Goal: Information Seeking & Learning: Check status

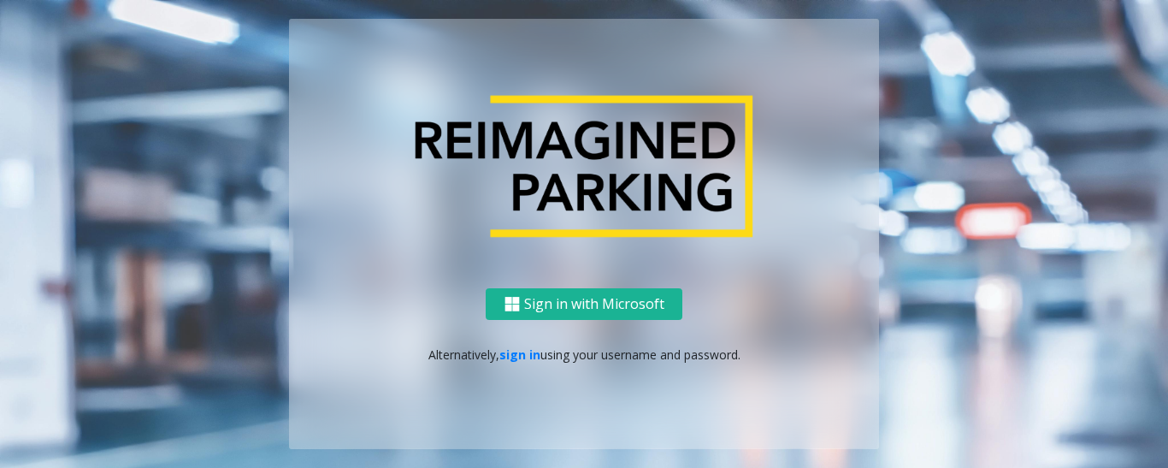
drag, startPoint x: 0, startPoint y: 0, endPoint x: 697, endPoint y: 203, distance: 725.5
click at [699, 198] on img at bounding box center [583, 166] width 385 height 175
click at [516, 350] on link "sign in" at bounding box center [519, 354] width 41 height 16
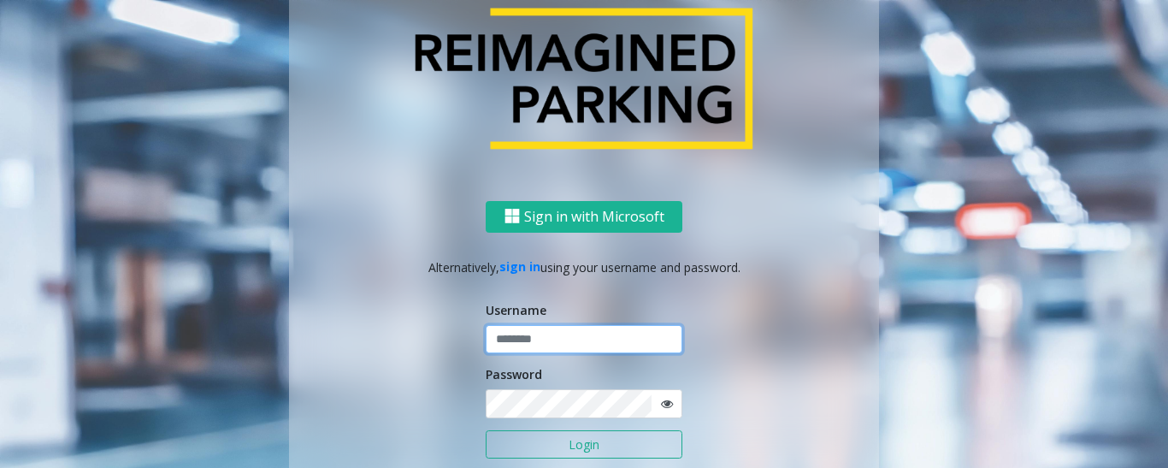
type input "*********"
click at [561, 444] on button "Login" at bounding box center [583, 444] width 197 height 29
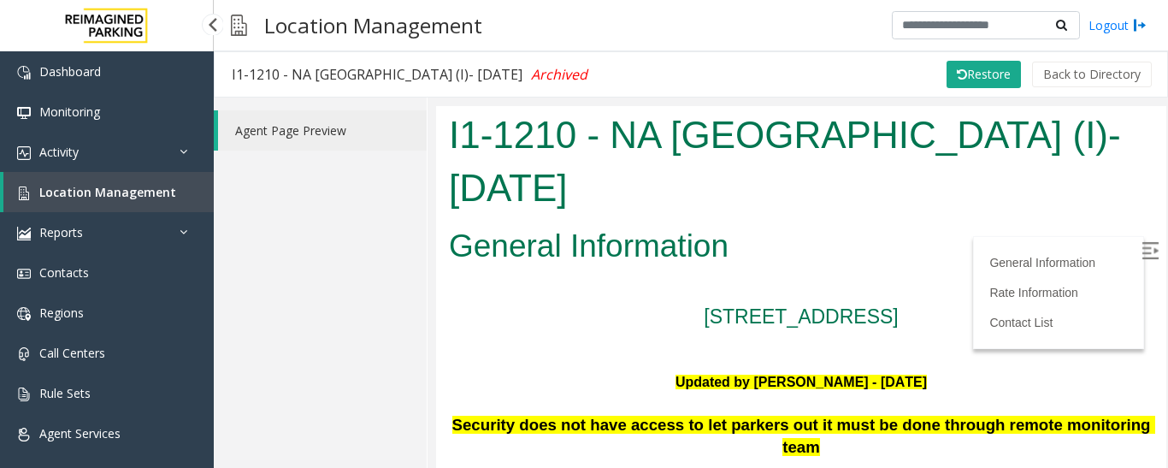
click at [109, 197] on span "Location Management" at bounding box center [107, 192] width 137 height 16
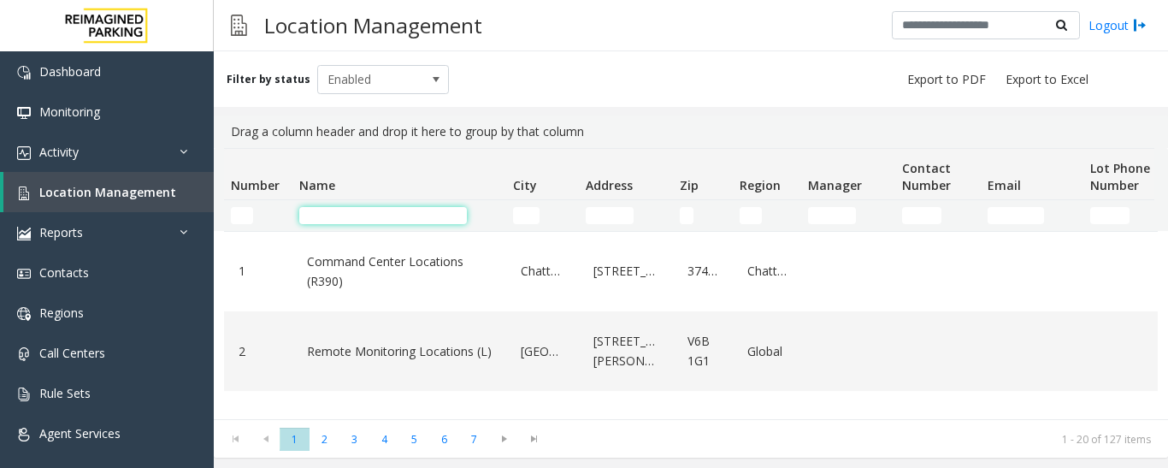
click at [360, 215] on input "Name Filter" at bounding box center [383, 215] width 168 height 17
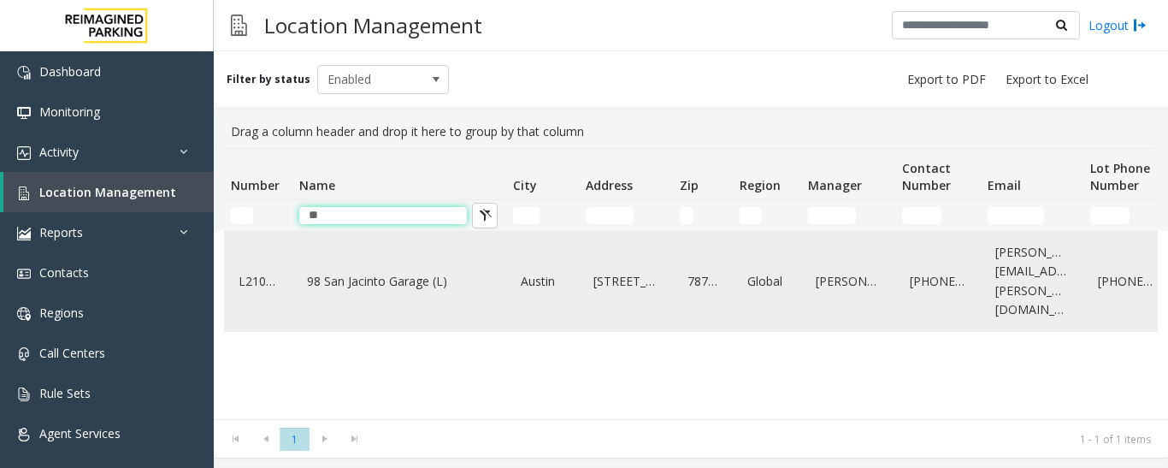
type input "**"
click at [443, 270] on link "98 San Jacinto Garage (L)" at bounding box center [399, 281] width 193 height 27
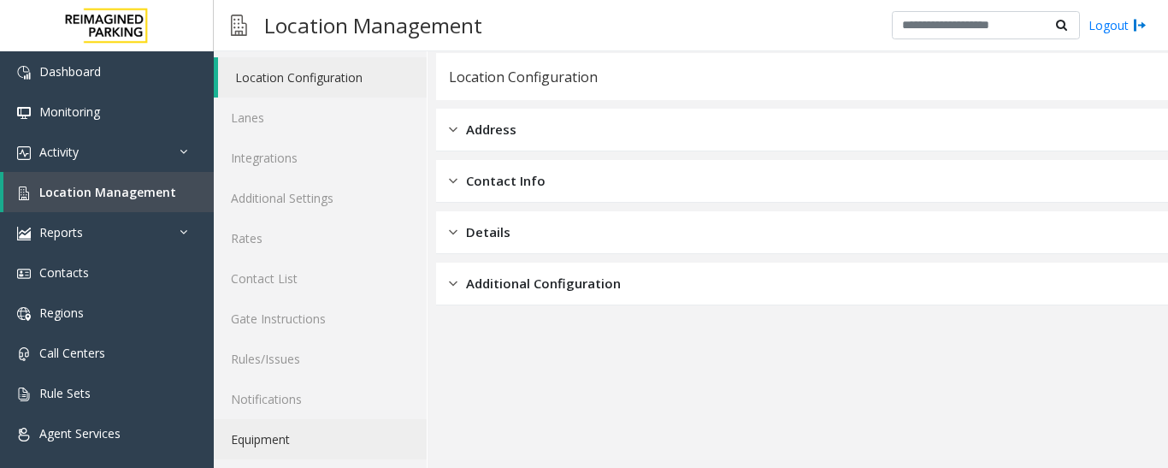
scroll to position [96, 0]
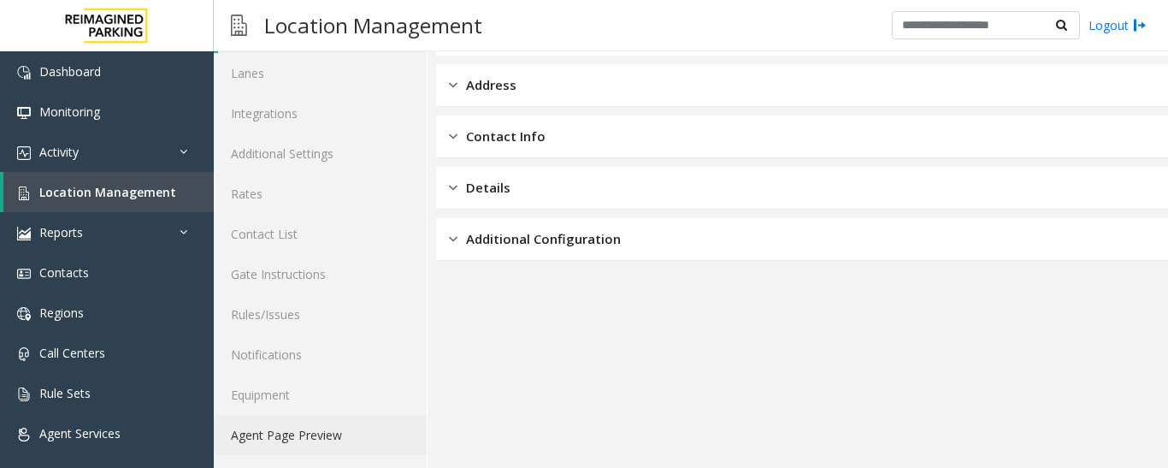
click at [340, 432] on link "Agent Page Preview" at bounding box center [320, 435] width 213 height 40
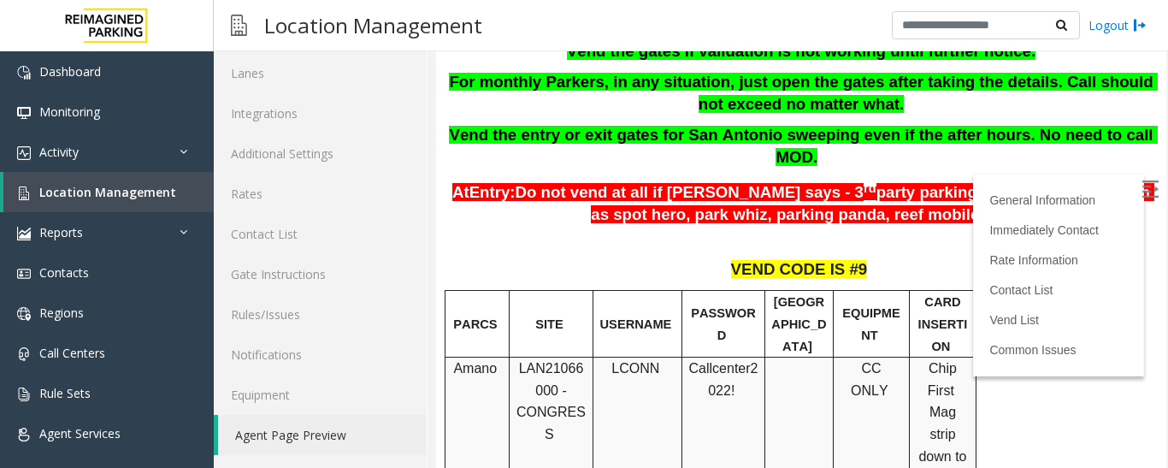
scroll to position [171, 0]
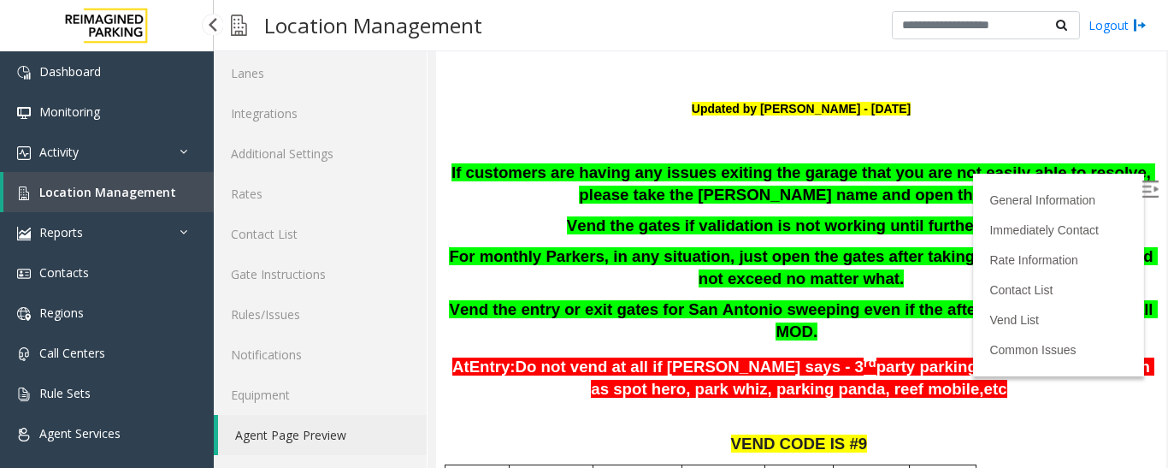
click at [166, 211] on link "Location Management" at bounding box center [108, 192] width 210 height 40
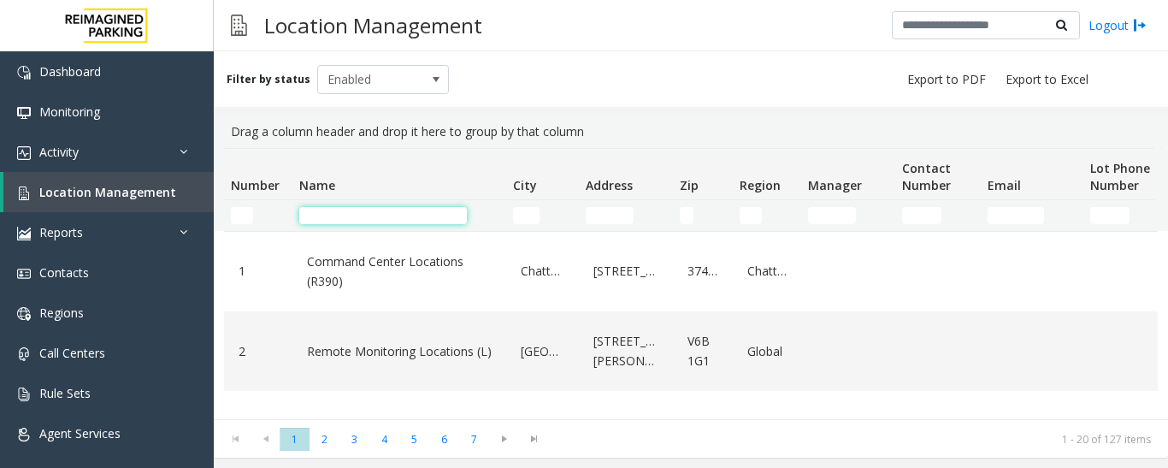
click at [342, 210] on input "Name Filter" at bounding box center [383, 215] width 168 height 17
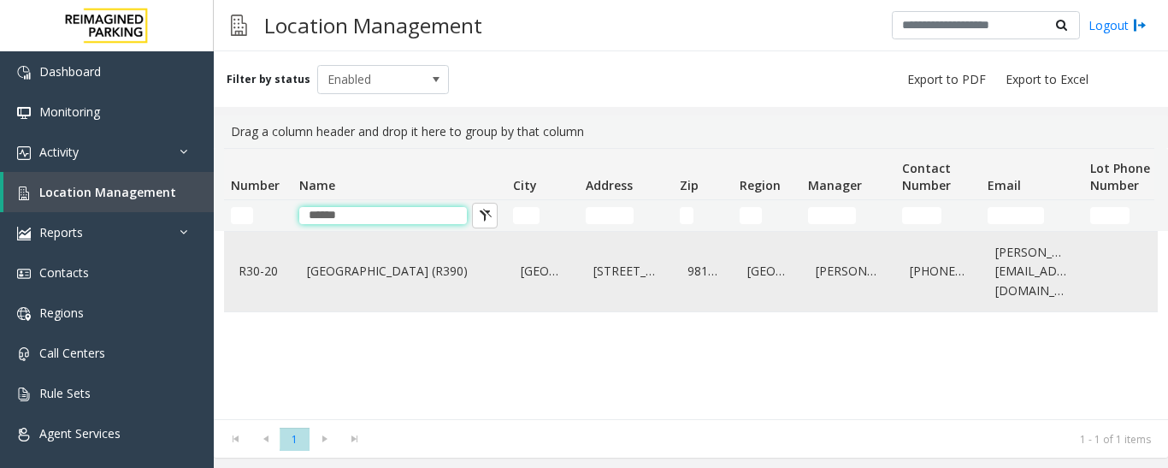
type input "*****"
click at [438, 297] on div "[GEOGRAPHIC_DATA] (R390)" at bounding box center [399, 271] width 193 height 66
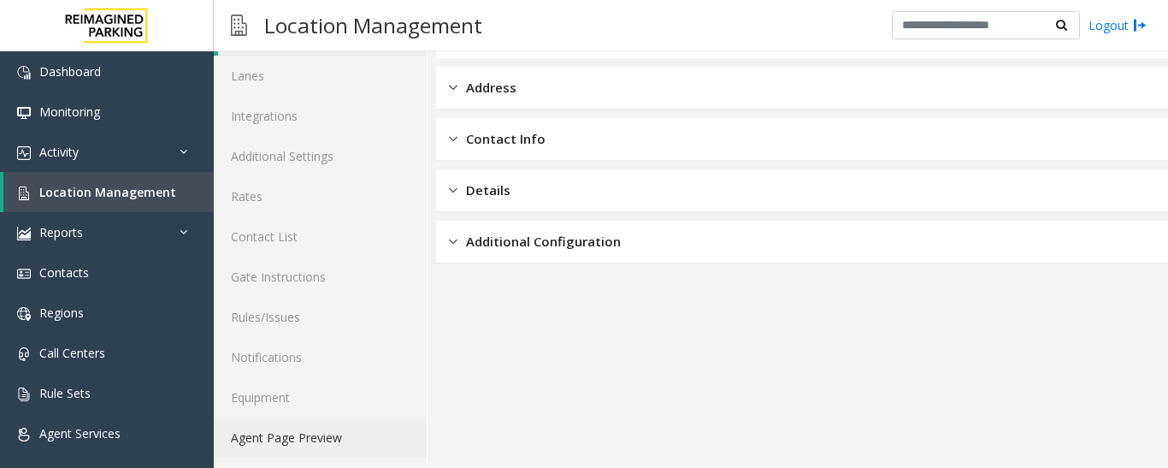
scroll to position [96, 0]
click at [341, 456] on div "Location Configuration Lanes Integrations Additional Settings Rates Contact Lis…" at bounding box center [321, 234] width 214 height 468
click at [365, 444] on link "Agent Page Preview" at bounding box center [320, 435] width 213 height 40
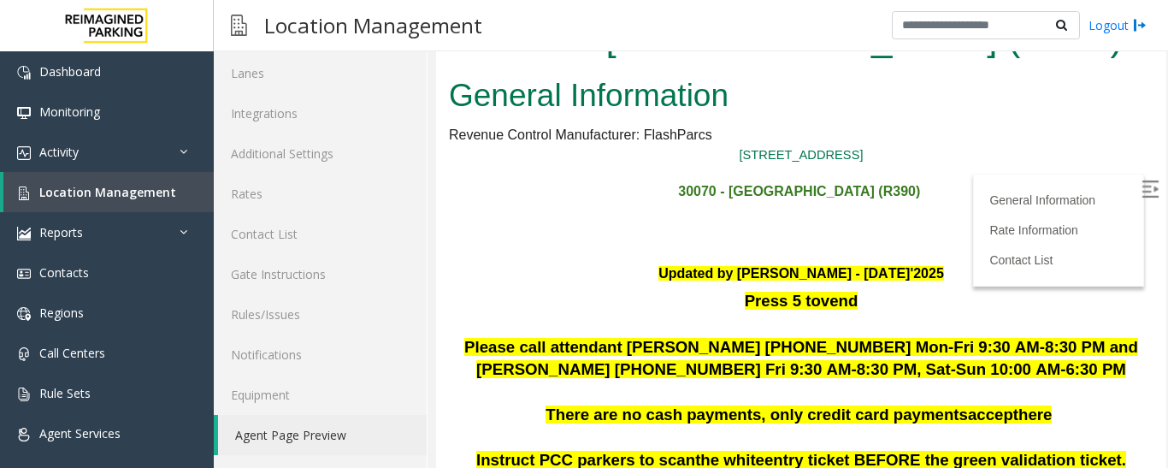
click at [1141, 194] on img at bounding box center [1149, 188] width 17 height 17
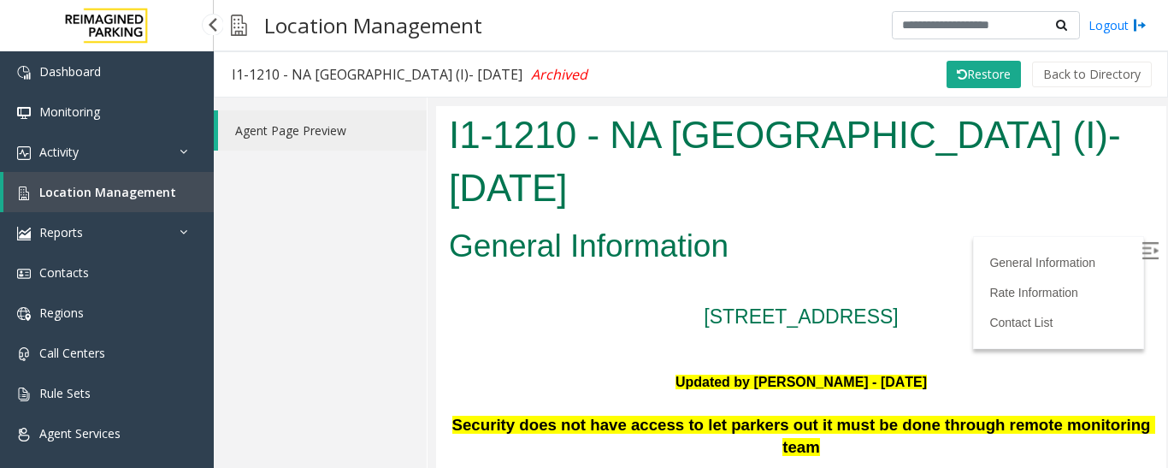
click at [135, 196] on span "Location Management" at bounding box center [107, 192] width 137 height 16
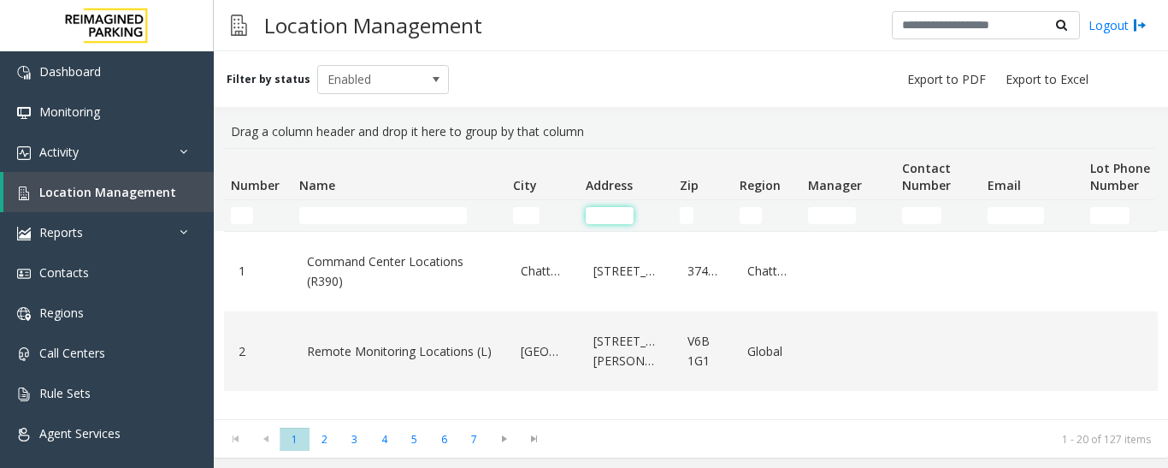
click at [613, 216] on input "Address Filter" at bounding box center [609, 215] width 48 height 17
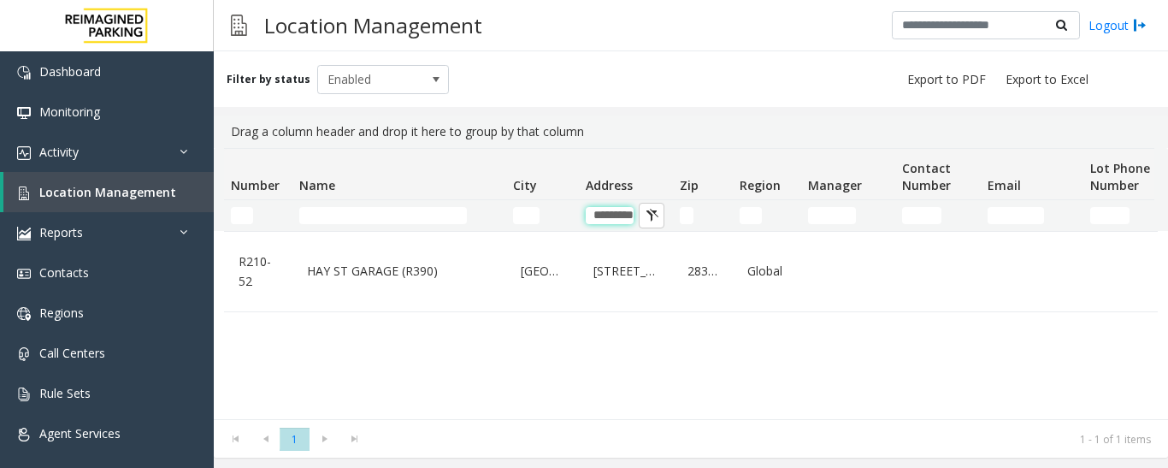
type input "*********"
drag, startPoint x: 94, startPoint y: 143, endPoint x: 94, endPoint y: 154, distance: 11.1
click at [94, 143] on link "Activity" at bounding box center [107, 152] width 214 height 40
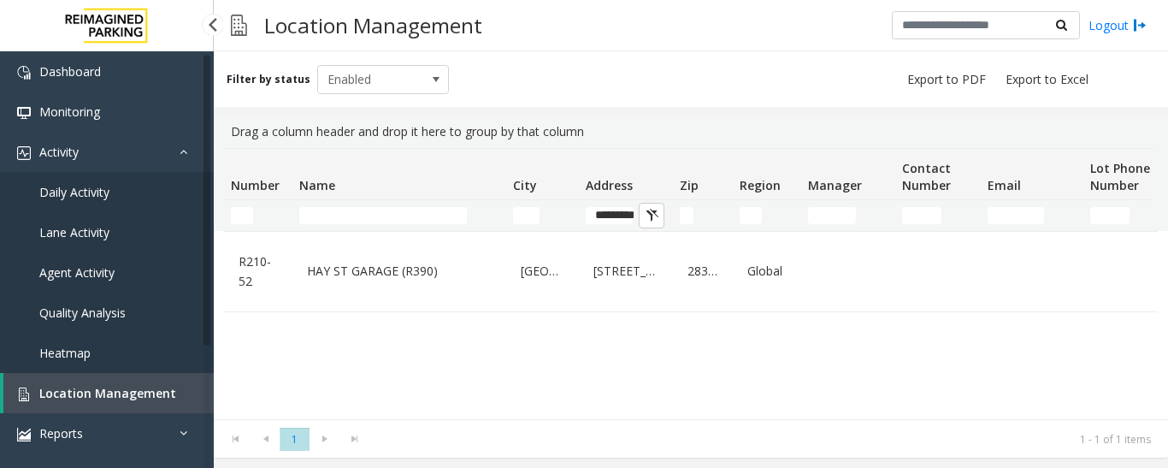
click at [76, 274] on span "Agent Activity" at bounding box center [76, 272] width 75 height 16
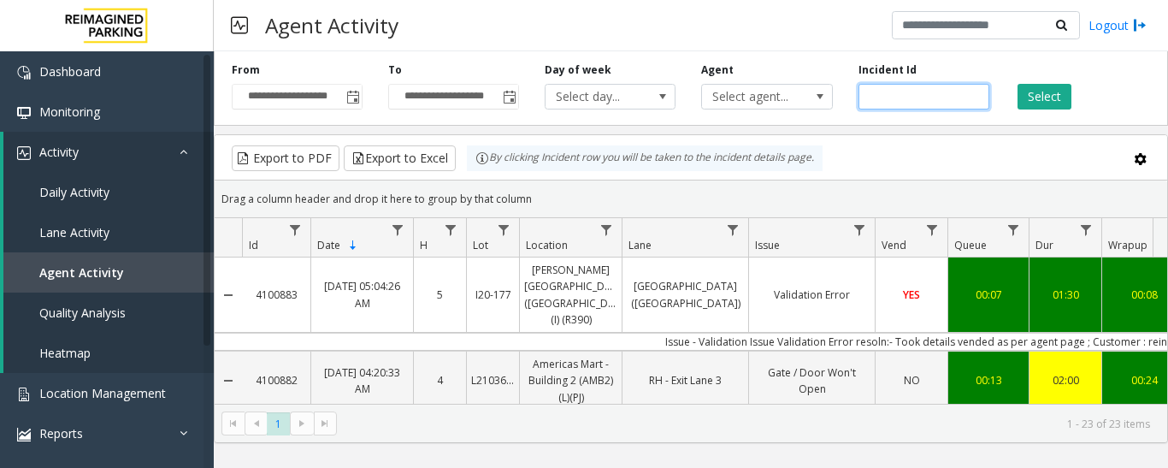
click at [887, 103] on input "number" at bounding box center [923, 97] width 131 height 26
paste input "*******"
type input "*******"
click at [1036, 102] on button "Select" at bounding box center [1044, 97] width 54 height 26
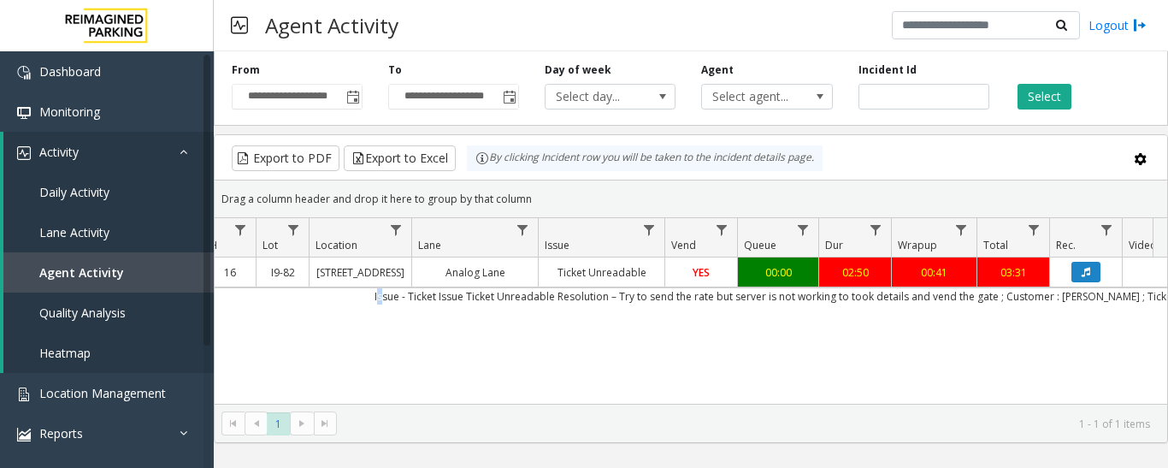
scroll to position [0, 19]
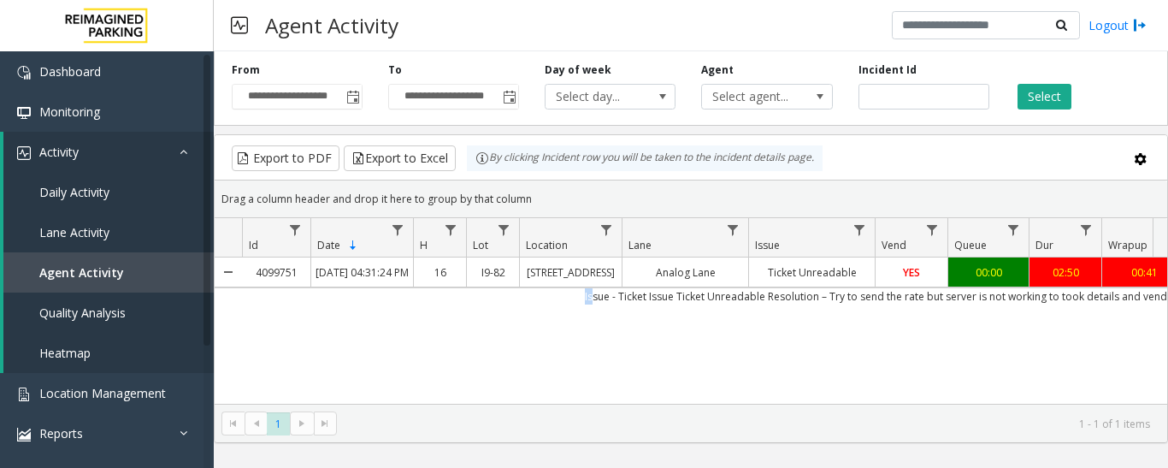
drag, startPoint x: 615, startPoint y: 308, endPoint x: 218, endPoint y: 315, distance: 396.7
click at [218, 304] on tr "Issue - Ticket Issue Ticket Unreadable Resolution – Try to send the rate but se…" at bounding box center [999, 295] width 1568 height 17
click at [101, 385] on span "Location Management" at bounding box center [102, 393] width 126 height 16
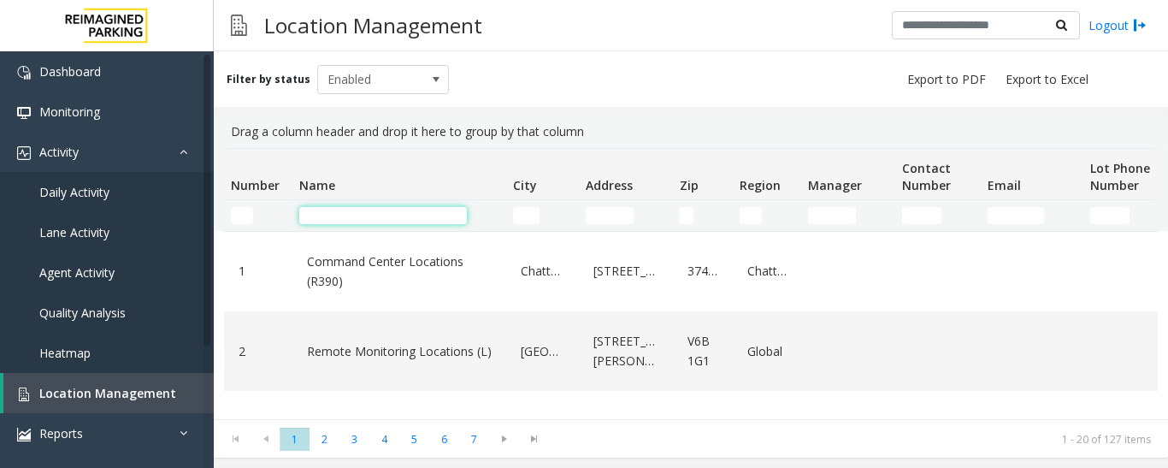
click at [352, 210] on input "Name Filter" at bounding box center [383, 215] width 168 height 17
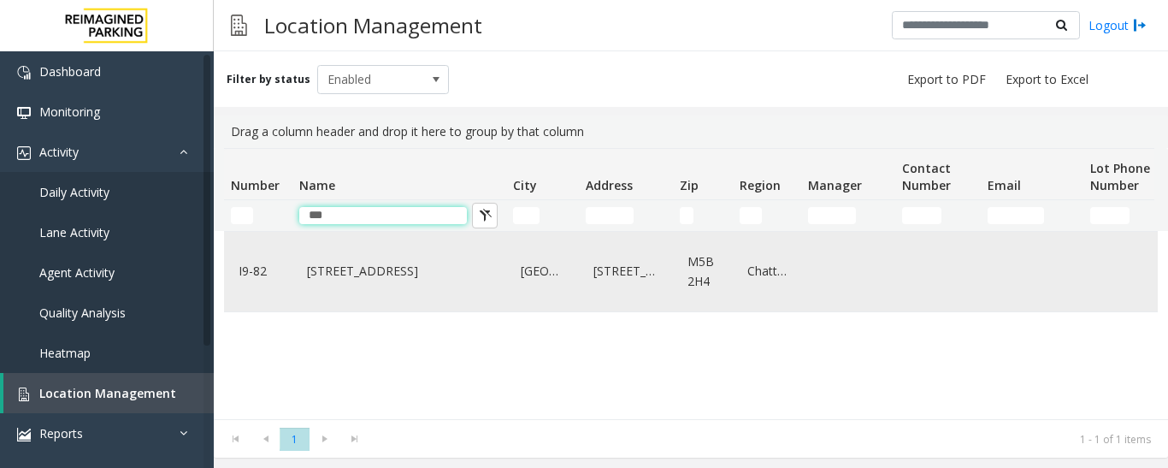
type input "***"
click at [376, 268] on link "[STREET_ADDRESS]" at bounding box center [399, 270] width 193 height 27
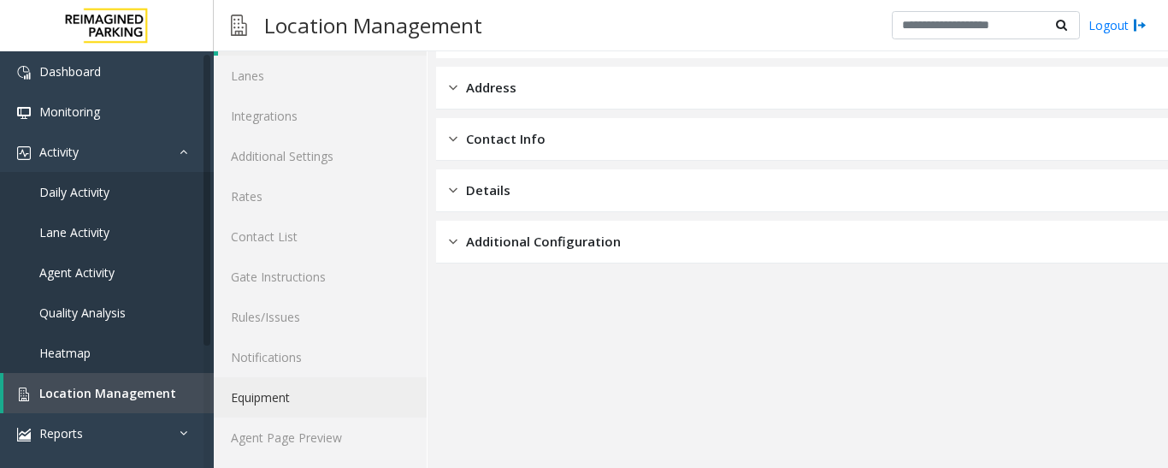
scroll to position [96, 0]
click at [320, 419] on link "Agent Page Preview" at bounding box center [320, 435] width 213 height 40
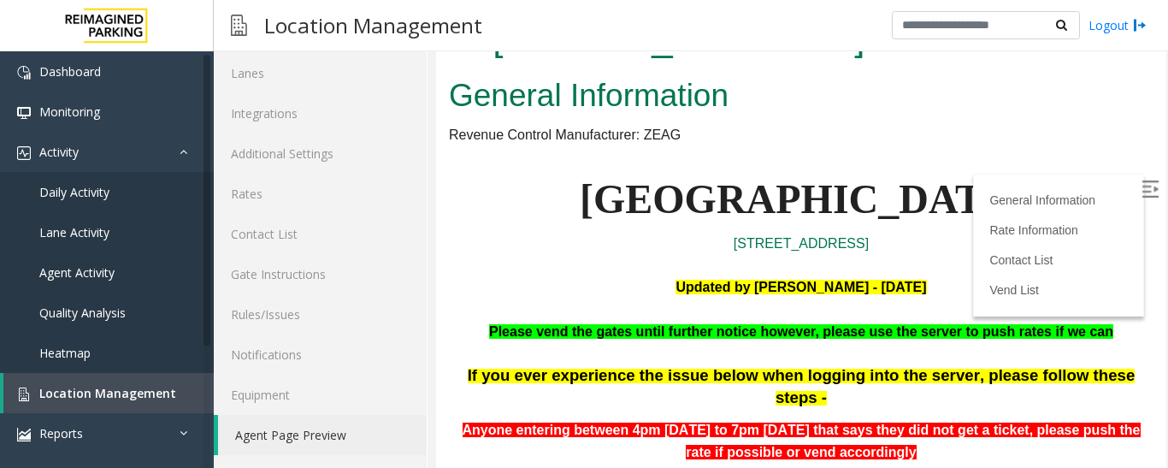
click at [1141, 185] on img at bounding box center [1149, 188] width 17 height 17
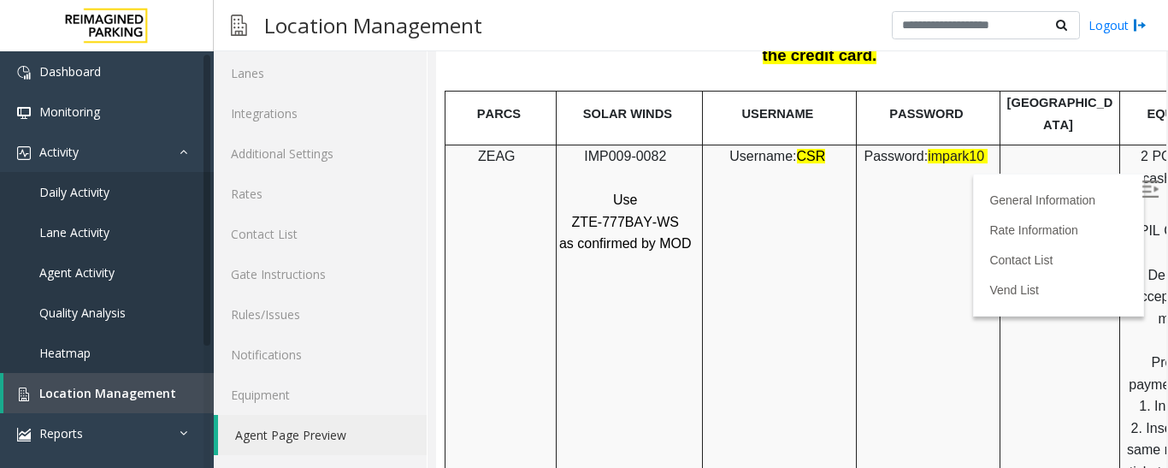
scroll to position [1966, 0]
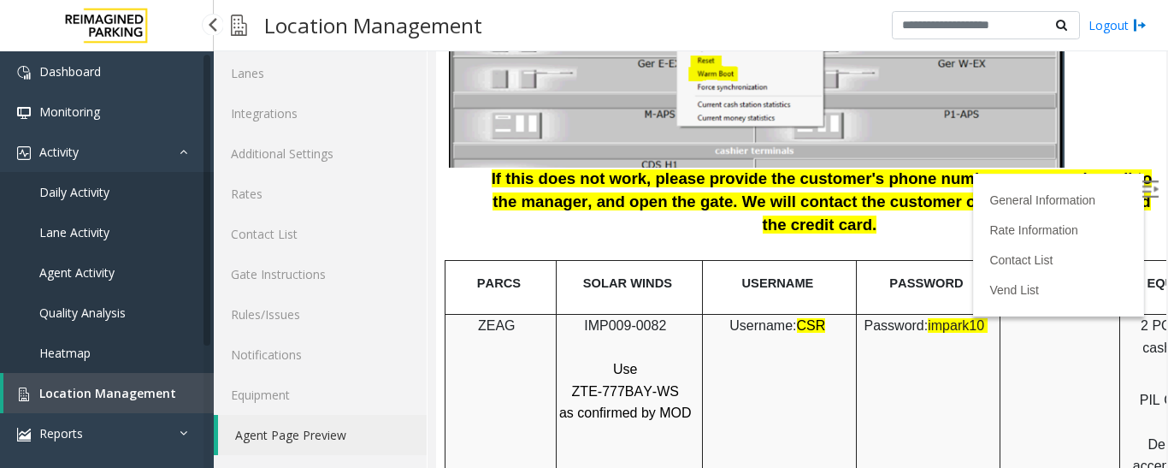
click at [88, 267] on span "Agent Activity" at bounding box center [76, 272] width 75 height 16
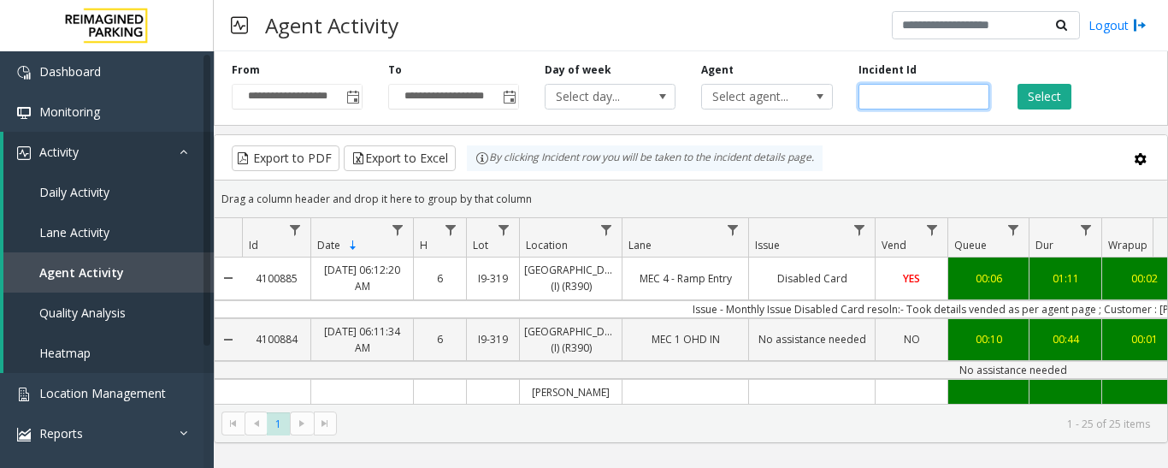
click at [891, 101] on input "number" at bounding box center [923, 97] width 131 height 26
paste input "*******"
click at [1017, 103] on button "Select" at bounding box center [1044, 97] width 54 height 26
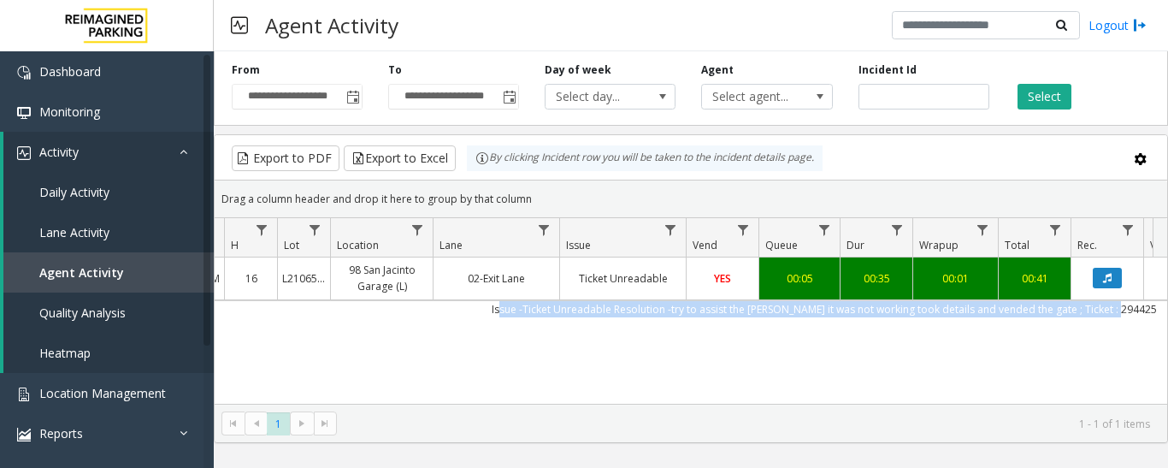
scroll to position [0, 254]
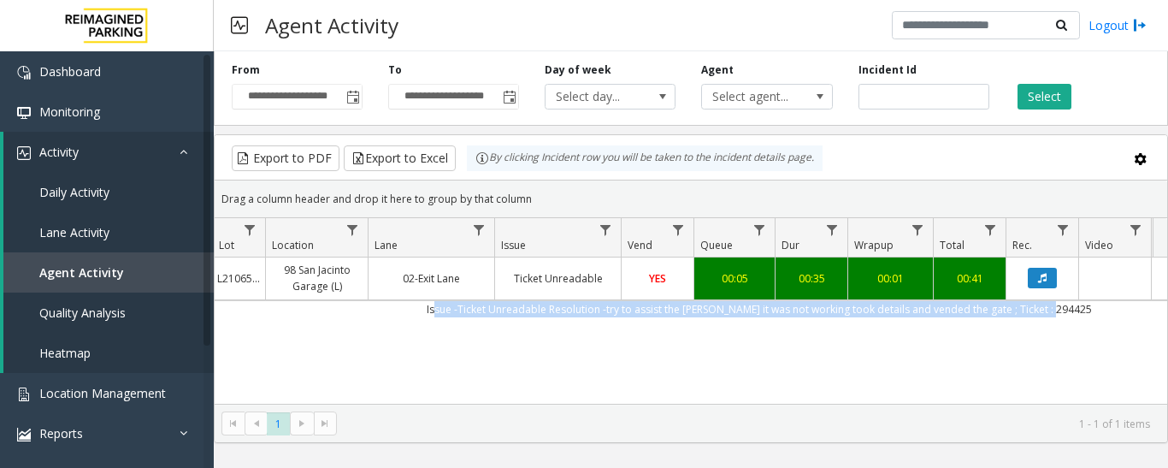
drag, startPoint x: 711, startPoint y: 313, endPoint x: 1110, endPoint y: 316, distance: 399.2
click at [1110, 316] on td "Issue -Ticket Unreadable Resolution -try to assist the [PERSON_NAME] it was not…" at bounding box center [758, 308] width 1541 height 17
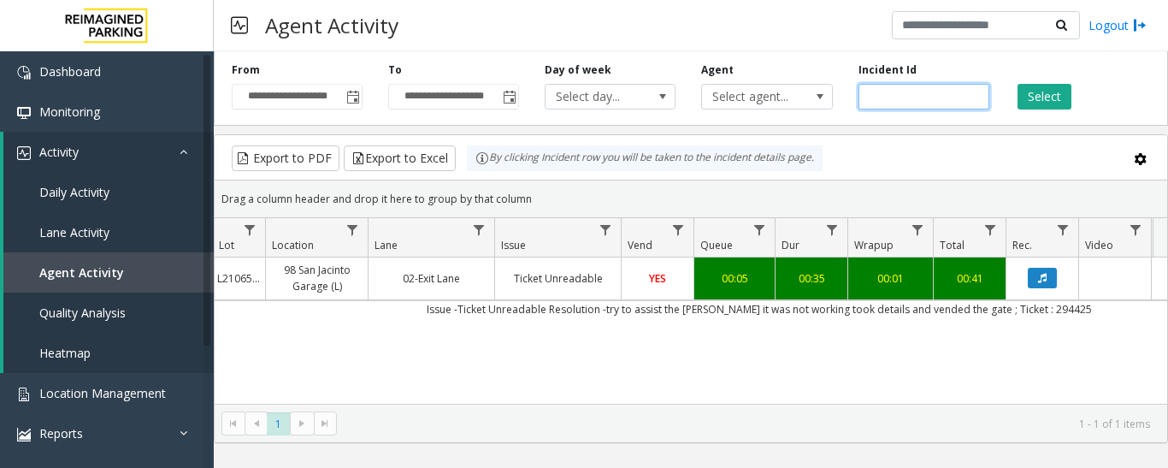
drag, startPoint x: 935, startPoint y: 97, endPoint x: 694, endPoint y: 87, distance: 241.2
click at [694, 87] on div "**********" at bounding box center [691, 84] width 954 height 81
paste input "number"
click at [1040, 97] on button "Select" at bounding box center [1044, 97] width 54 height 26
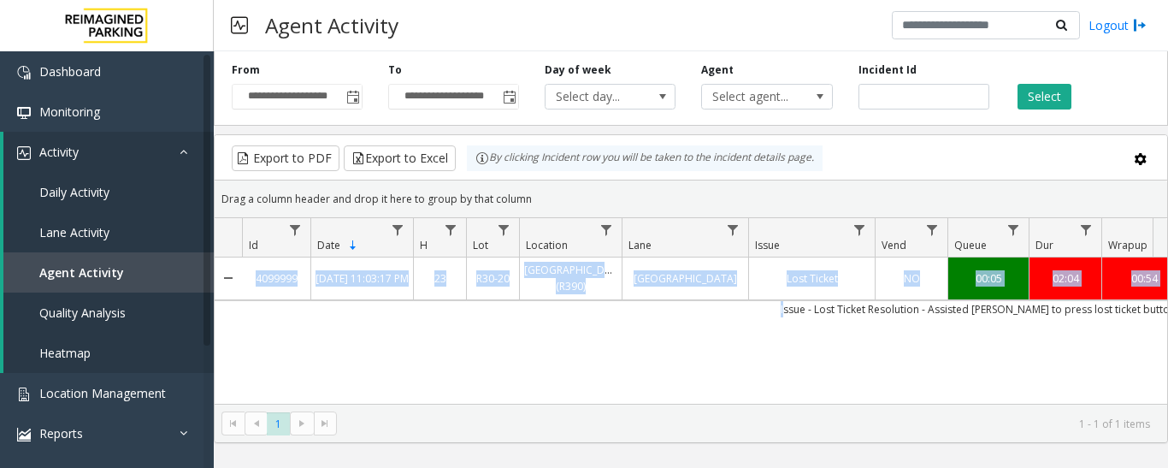
drag, startPoint x: 1006, startPoint y: 317, endPoint x: 251, endPoint y: 316, distance: 754.7
click at [251, 316] on div "4099999 [DATE] 11:03:17 PM 23 R30-[GEOGRAPHIC_DATA] (R390) [GEOGRAPHIC_DATA] Lo…" at bounding box center [691, 364] width 952 height 214
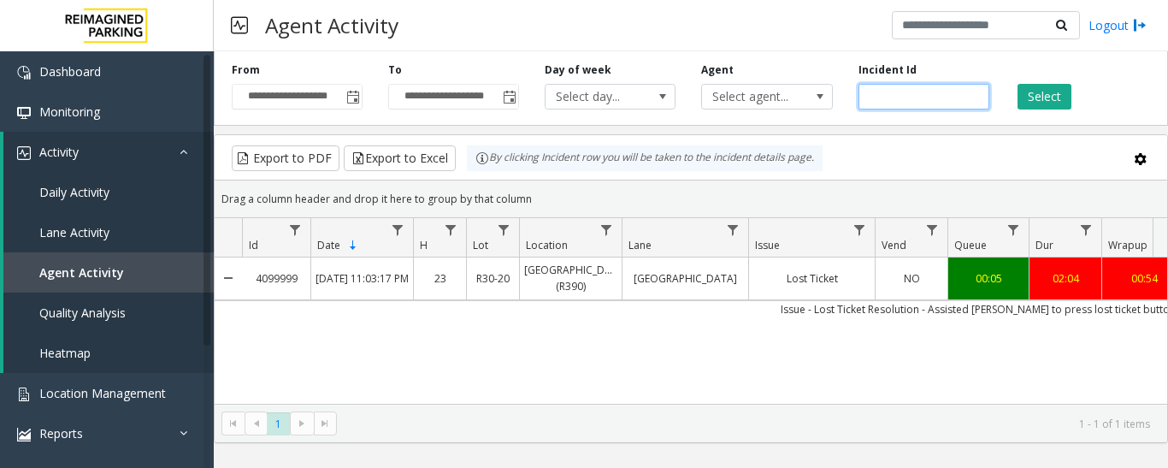
drag, startPoint x: 934, startPoint y: 97, endPoint x: 711, endPoint y: 132, distance: 225.8
click at [711, 132] on div "**********" at bounding box center [691, 243] width 954 height 398
paste input "number"
type input "*******"
click at [1063, 104] on button "Select" at bounding box center [1044, 97] width 54 height 26
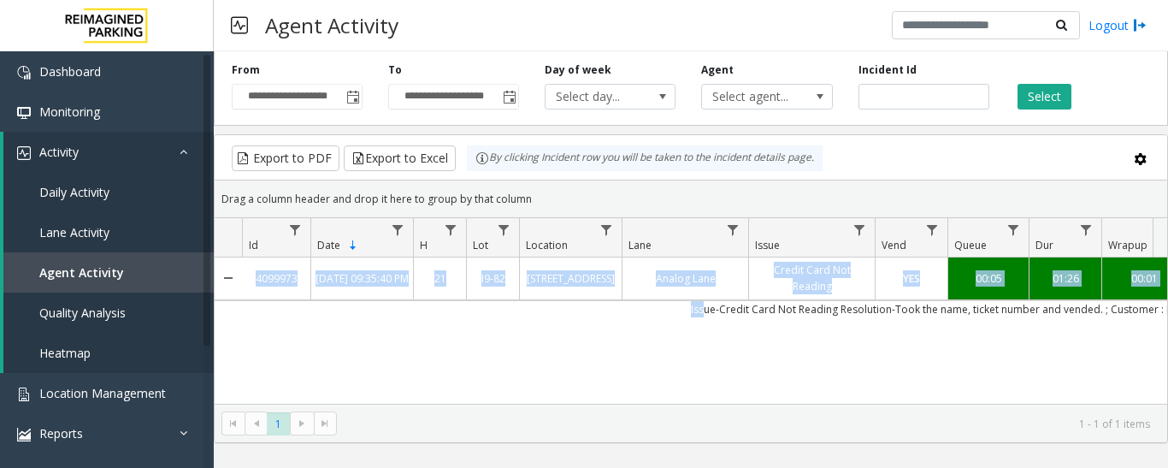
drag, startPoint x: 727, startPoint y: 309, endPoint x: 784, endPoint y: 321, distance: 57.7
click at [784, 321] on div "4099973 [DATE] 09:35:40 PM 21 I9-82 [STREET_ADDRESS] Analog Lane Credit Card No…" at bounding box center [691, 364] width 952 height 214
click at [764, 322] on div "4099973 [DATE] 09:35:40 PM 21 I9-82 [STREET_ADDRESS] Analog Lane Credit Card No…" at bounding box center [691, 364] width 952 height 214
drag, startPoint x: 827, startPoint y: 314, endPoint x: 283, endPoint y: 369, distance: 546.4
click at [283, 369] on div "4099973 [DATE] 09:35:40 PM 21 I9-82 [STREET_ADDRESS] Analog Lane Credit Card No…" at bounding box center [691, 364] width 952 height 214
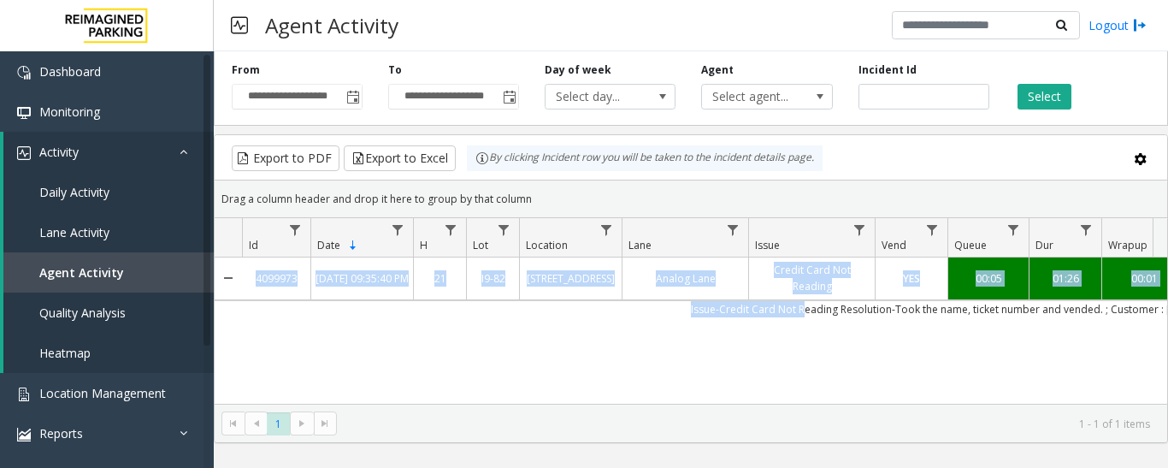
click at [431, 365] on div "4099973 [DATE] 09:35:40 PM 21 I9-82 [STREET_ADDRESS] Analog Lane Credit Card No…" at bounding box center [691, 364] width 952 height 214
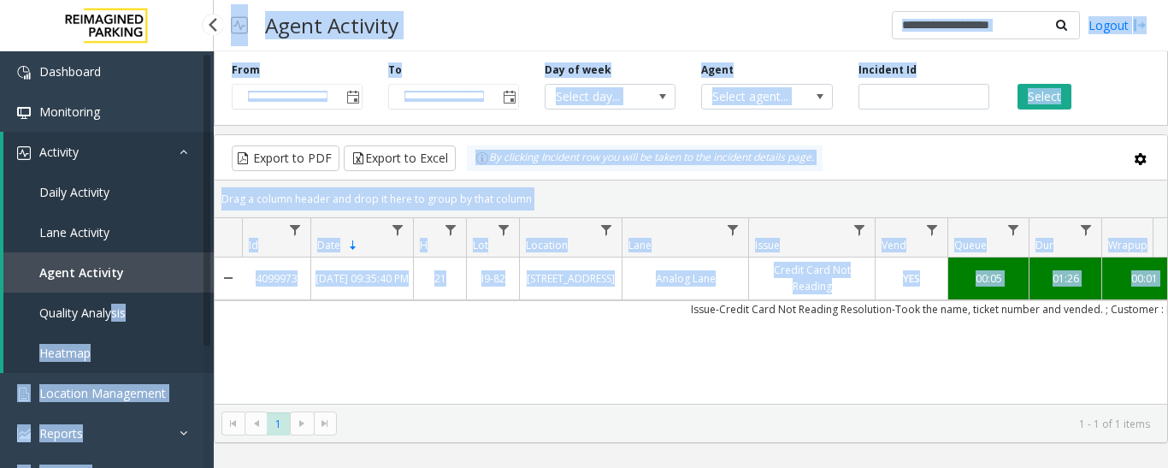
drag, startPoint x: 723, startPoint y: 313, endPoint x: 169, endPoint y: 336, distance: 554.3
click at [144, 331] on app-root "**********" at bounding box center [584, 234] width 1168 height 468
click at [355, 356] on div "4099973 [DATE] 09:35:40 PM 21 I9-82 [STREET_ADDRESS] Analog Lane Credit Card No…" at bounding box center [691, 364] width 952 height 214
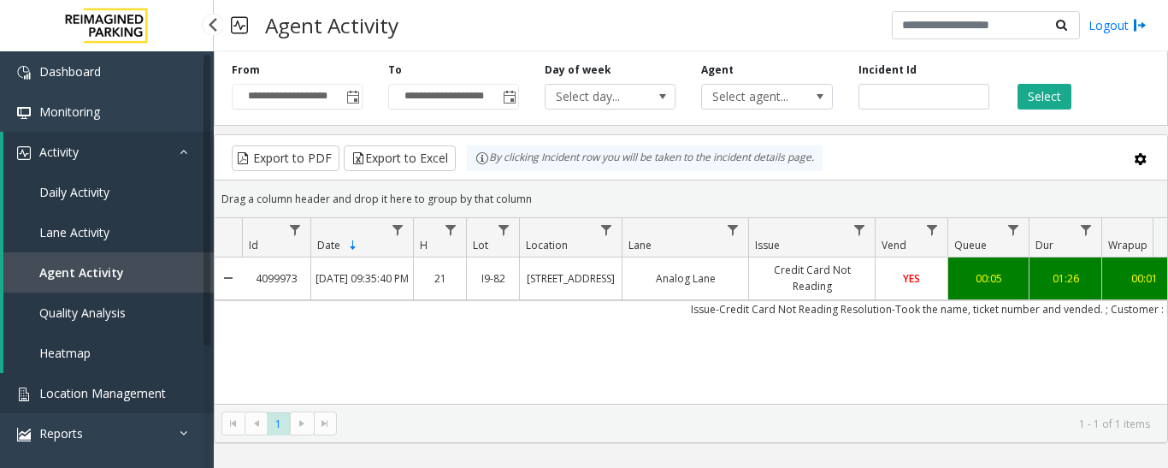
click at [102, 393] on span "Location Management" at bounding box center [102, 393] width 126 height 16
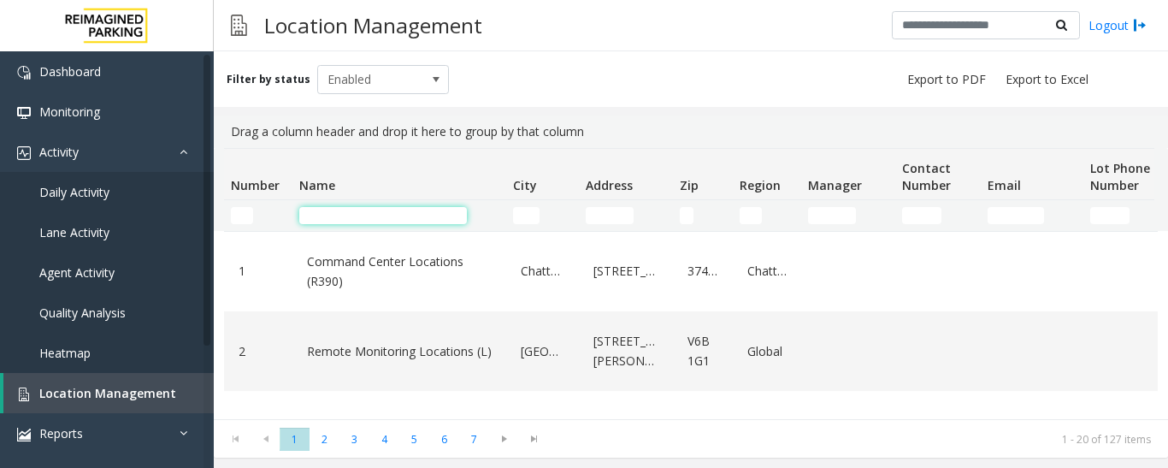
click at [365, 216] on input "Name Filter" at bounding box center [383, 215] width 168 height 17
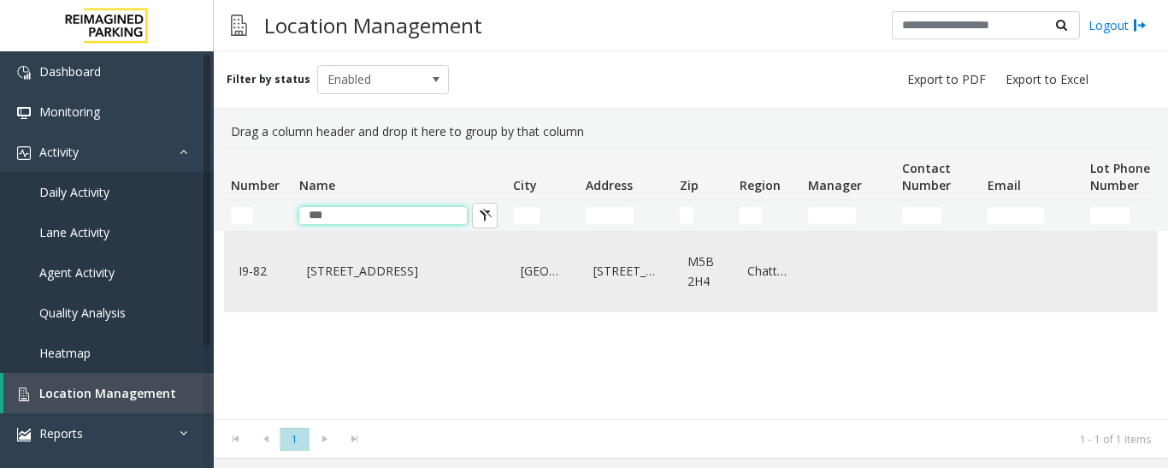
type input "***"
click at [353, 272] on link "[STREET_ADDRESS]" at bounding box center [399, 270] width 193 height 27
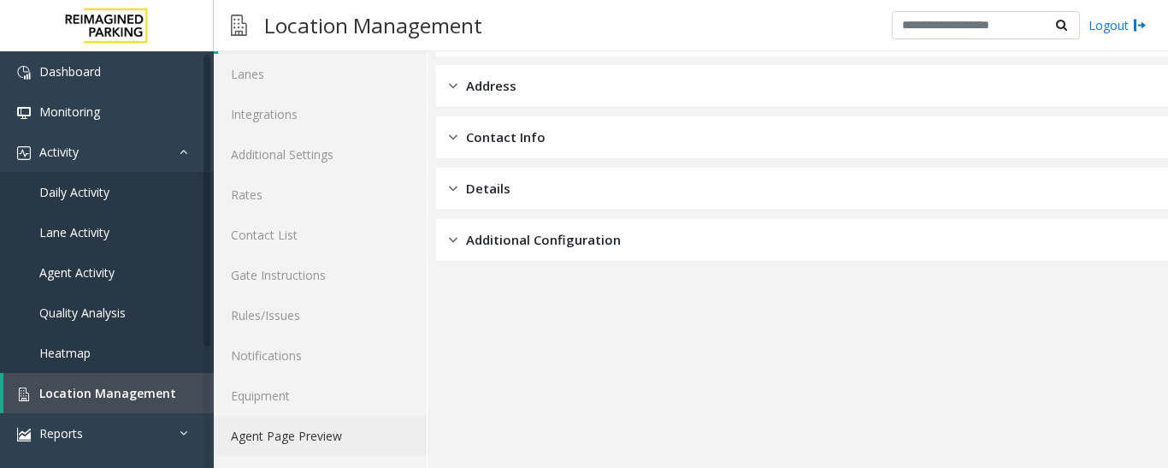
scroll to position [96, 0]
click at [338, 444] on link "Agent Page Preview" at bounding box center [320, 435] width 213 height 40
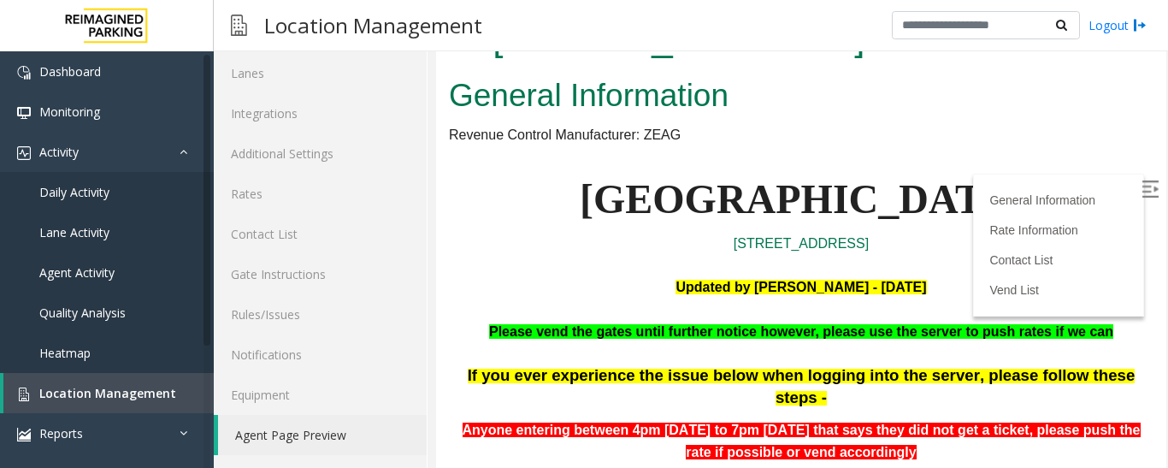
drag, startPoint x: 1127, startPoint y: 179, endPoint x: 1126, endPoint y: 189, distance: 10.3
click at [1141, 180] on img at bounding box center [1149, 188] width 17 height 17
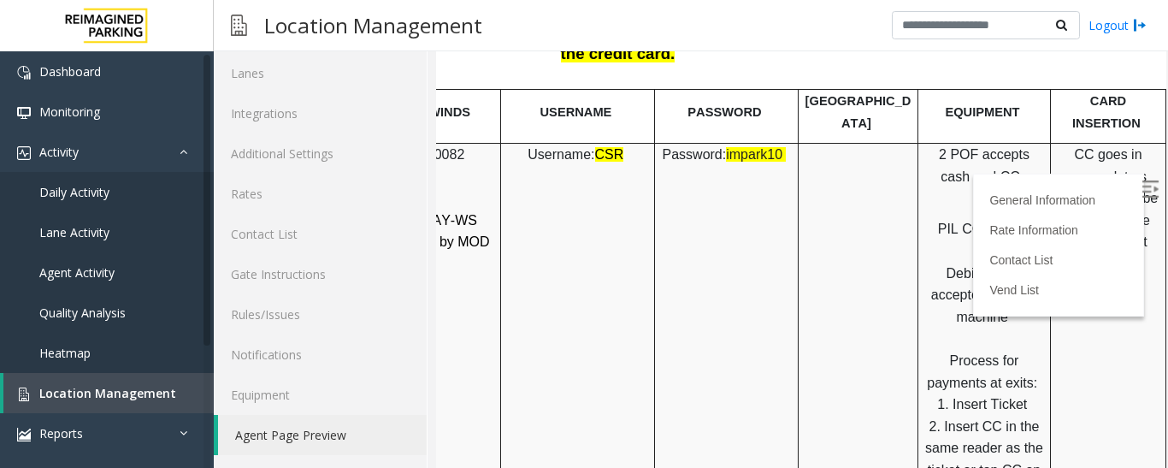
scroll to position [2137, 0]
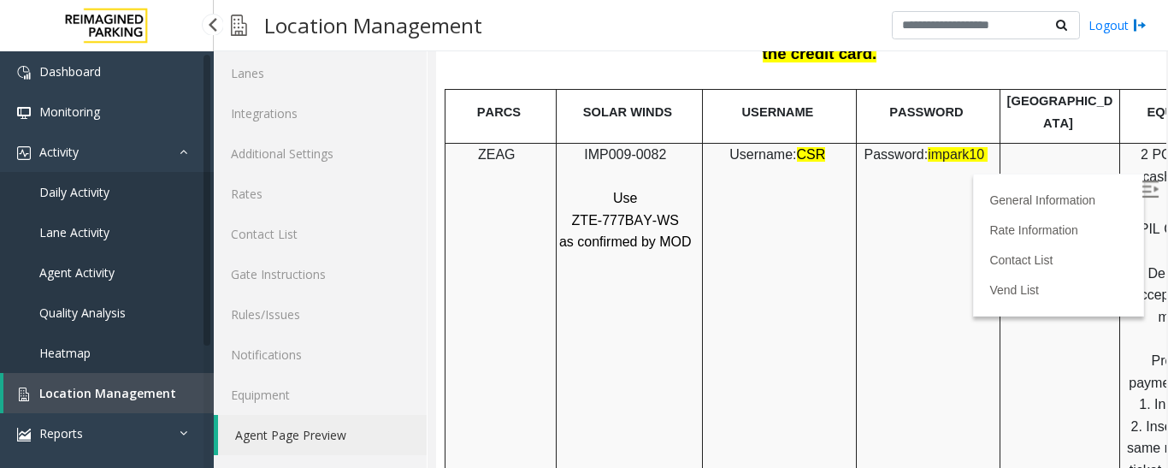
click at [92, 268] on span "Agent Activity" at bounding box center [76, 272] width 75 height 16
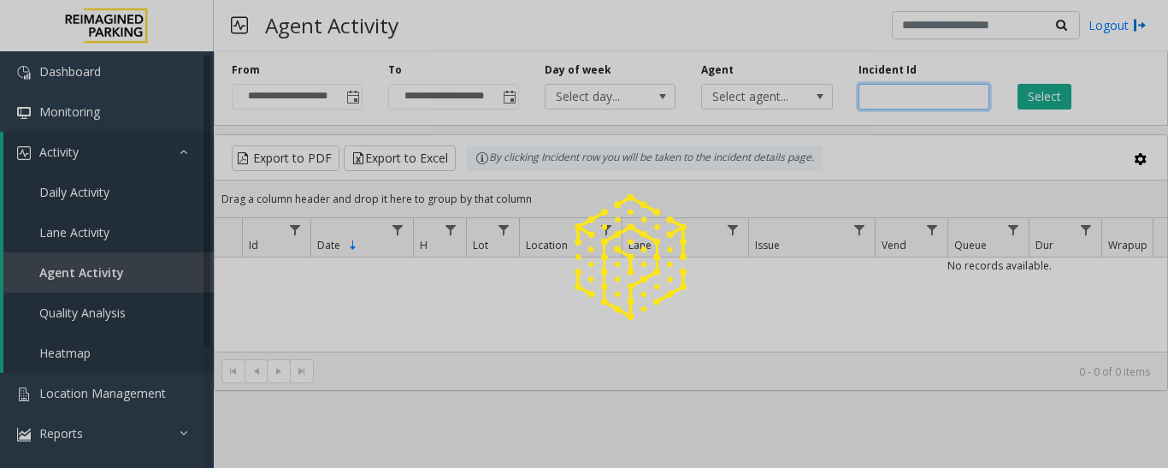
click at [934, 92] on input "number" at bounding box center [923, 97] width 131 height 26
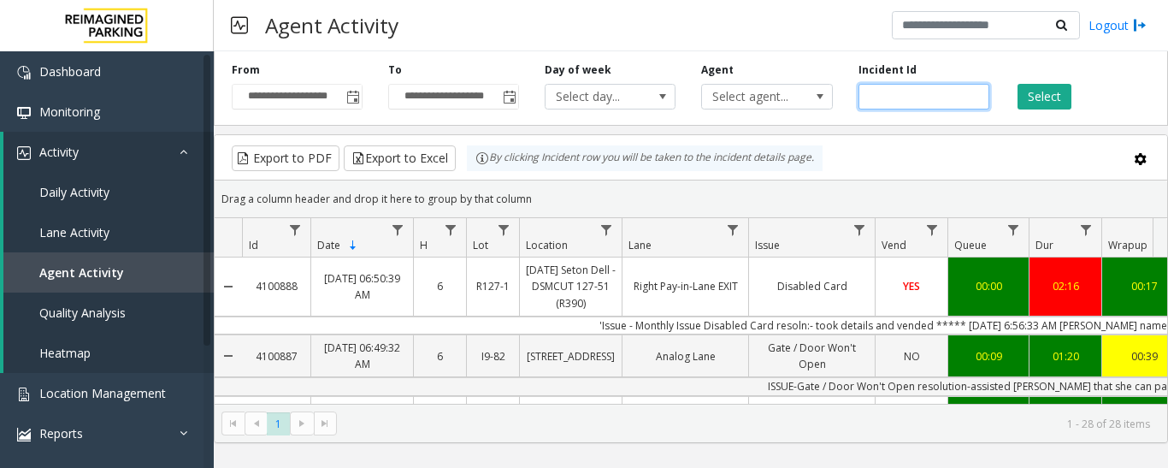
click at [934, 92] on input "number" at bounding box center [923, 97] width 131 height 26
paste input "*******"
type input "*******"
click at [1027, 95] on button "Select" at bounding box center [1044, 97] width 54 height 26
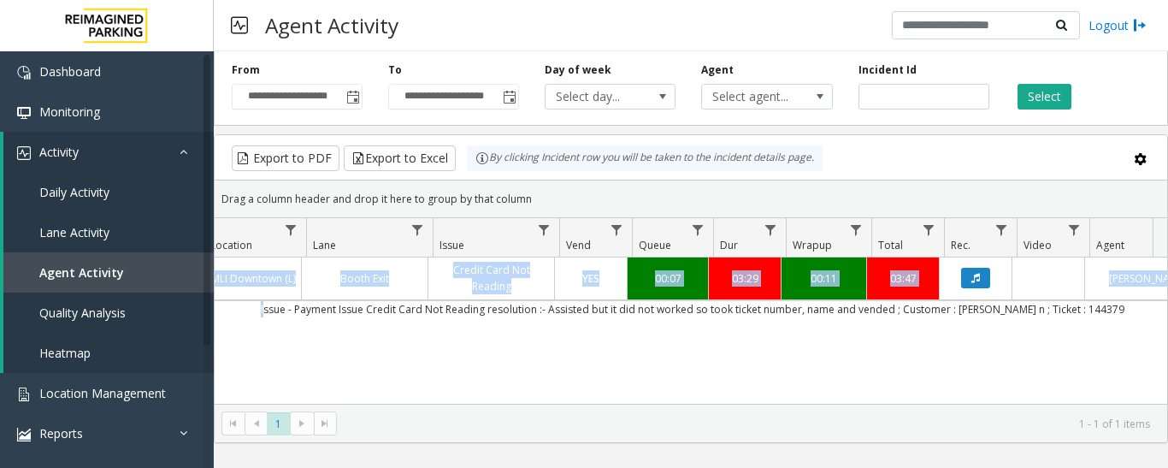
scroll to position [0, 321]
drag, startPoint x: 609, startPoint y: 309, endPoint x: 310, endPoint y: 328, distance: 299.8
click at [320, 338] on div "4100013 [DATE] 11:32:42 PM 23 L21063900 AMLI Downtown (L) Booth Exit Credit Car…" at bounding box center [691, 364] width 952 height 214
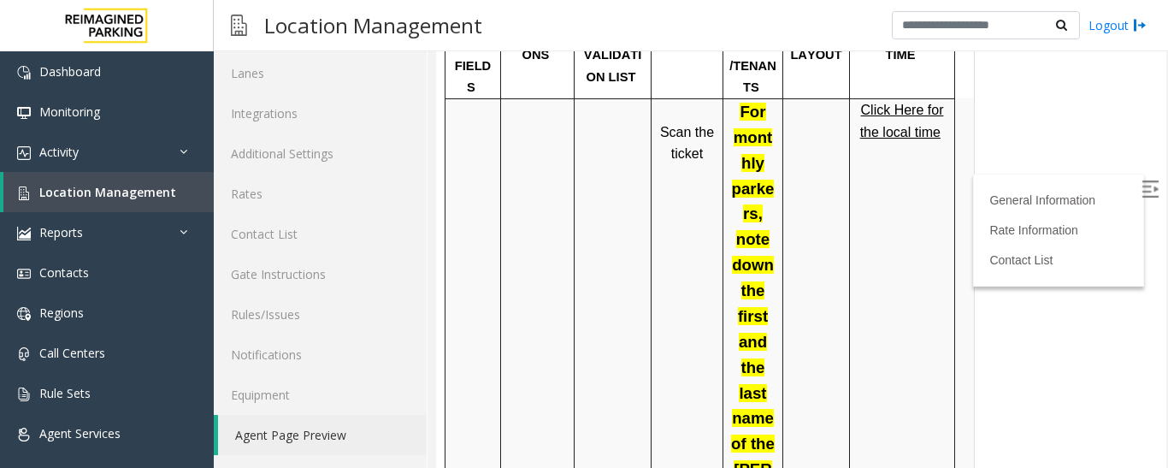
scroll to position [940, 0]
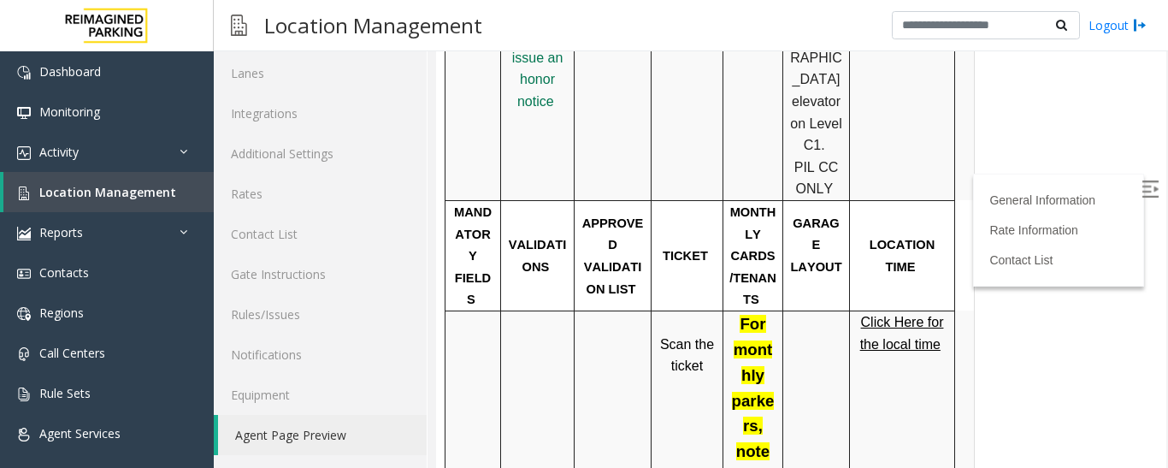
scroll to position [940, 0]
click at [1135, 32] on img at bounding box center [1140, 25] width 14 height 18
